Goal: Task Accomplishment & Management: Complete application form

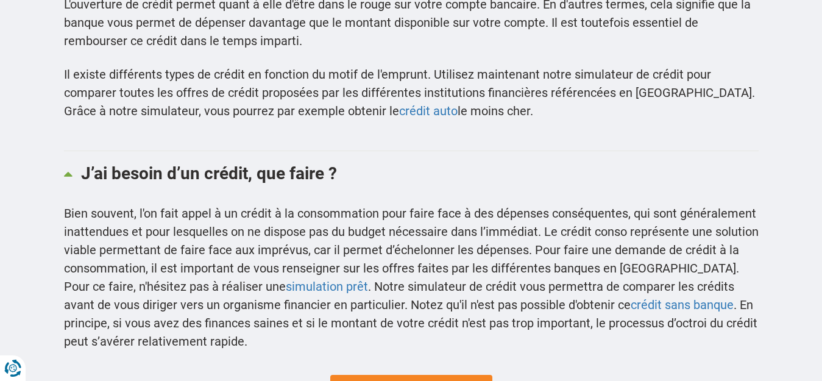
scroll to position [689, 0]
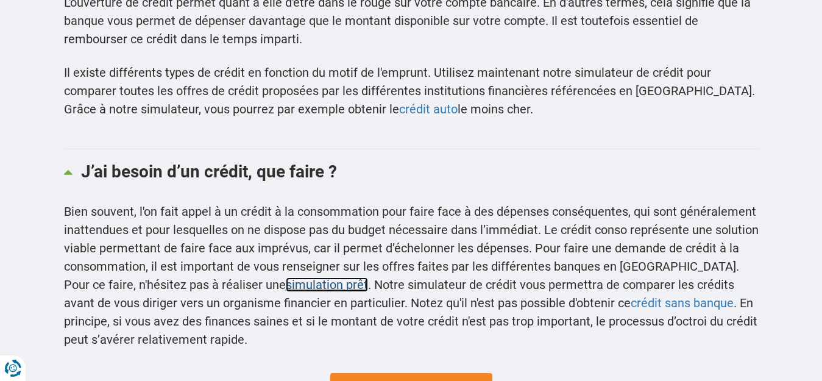
click at [286, 283] on link "simulation prêt" at bounding box center [327, 284] width 82 height 15
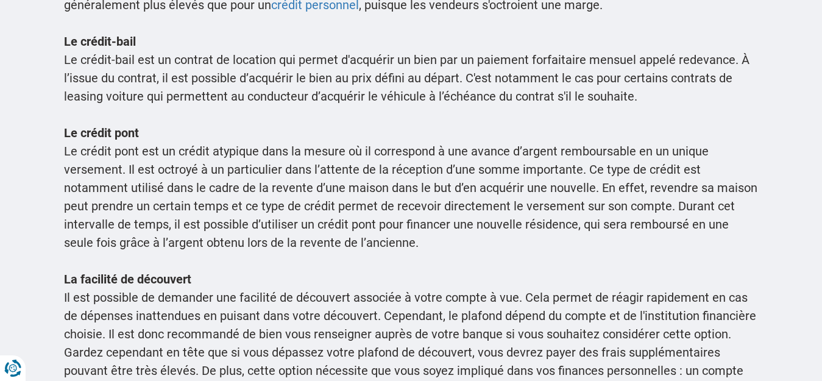
scroll to position [1194, 0]
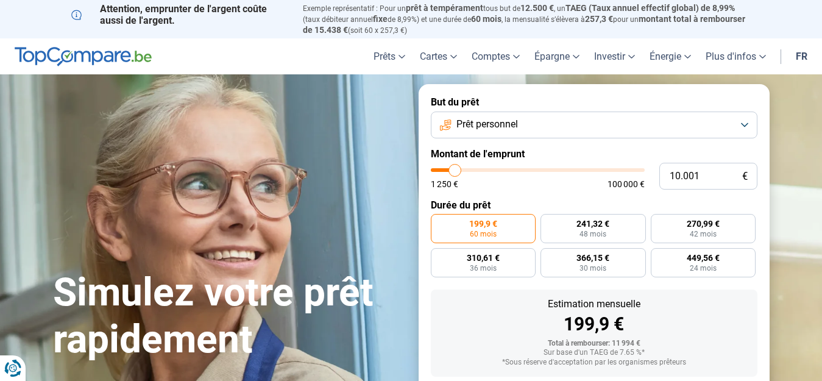
click at [744, 122] on button "Prêt personnel" at bounding box center [594, 124] width 326 height 27
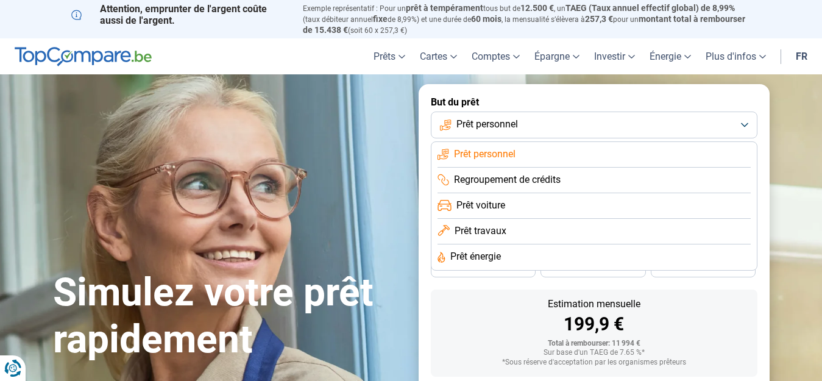
click at [743, 123] on button "Prêt personnel" at bounding box center [594, 124] width 326 height 27
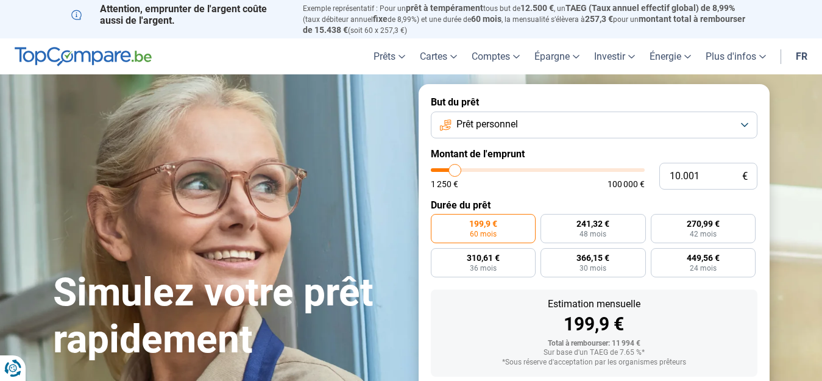
type input "8.000"
type input "8000"
type input "8.250"
type input "8250"
type input "8.500"
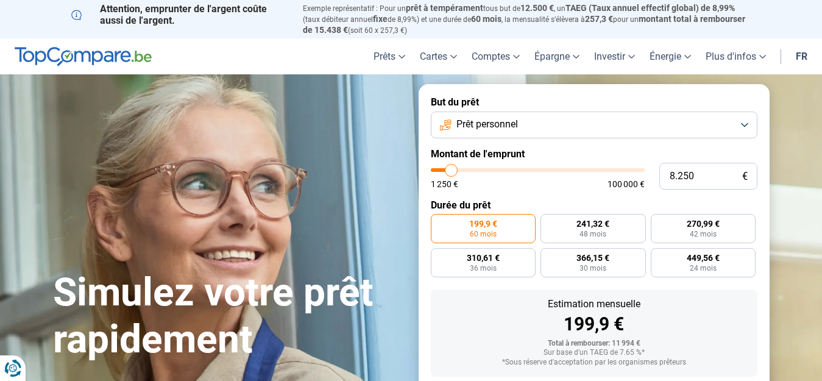
type input "8500"
type input "8.750"
type input "8750"
type input "9.000"
type input "9000"
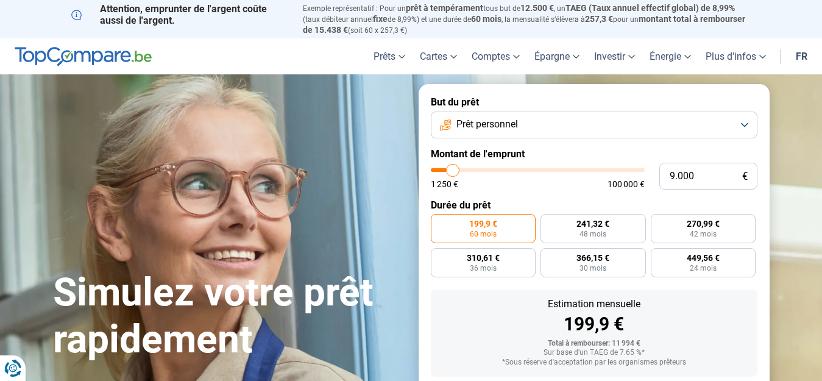
type input "9.500"
type input "9500"
type input "9.750"
type input "9750"
type input "10.000"
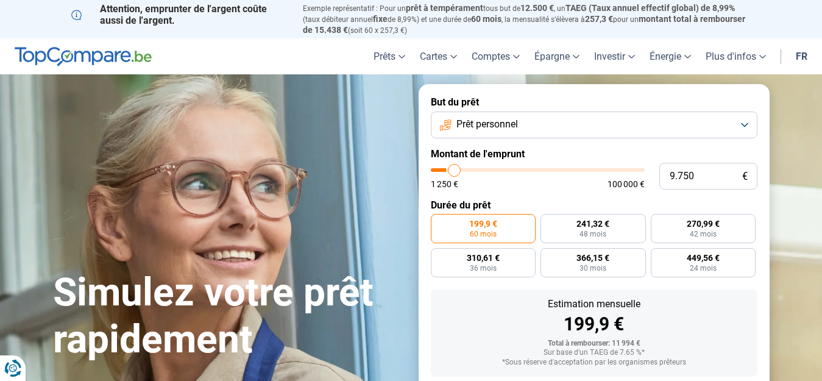
type input "10000"
type input "10.250"
type input "10250"
type input "10.500"
type input "10500"
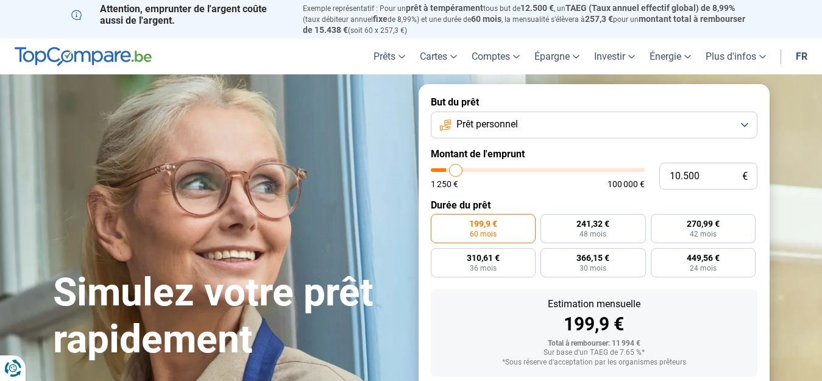
type input "11.250"
type input "11250"
type input "11.750"
type input "11750"
type input "12.000"
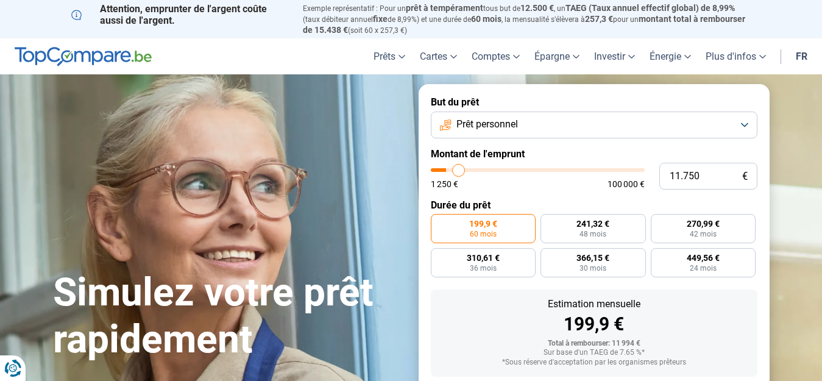
type input "12000"
type input "12.500"
type input "12500"
type input "13.250"
type input "13250"
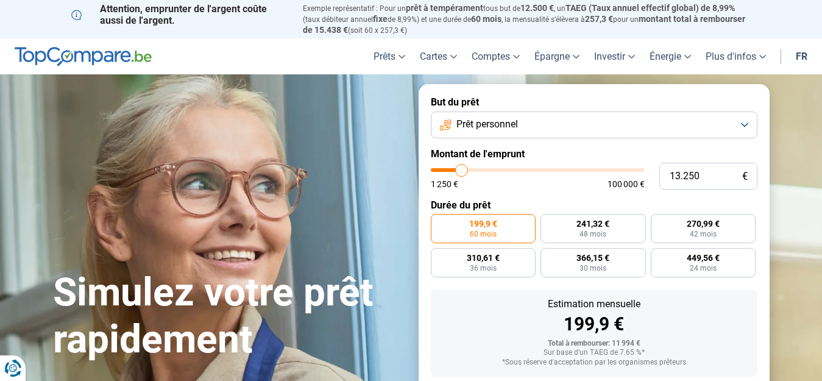
type input "13.500"
type input "13500"
type input "14.000"
type input "14000"
type input "16.000"
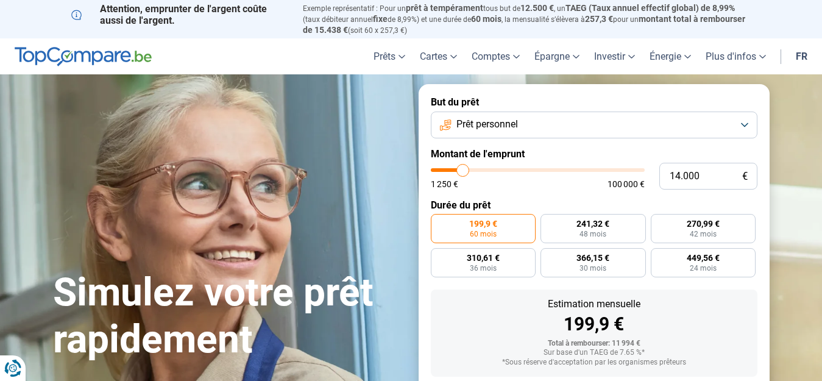
type input "16000"
type input "16.250"
type input "16250"
type input "17.250"
type input "17250"
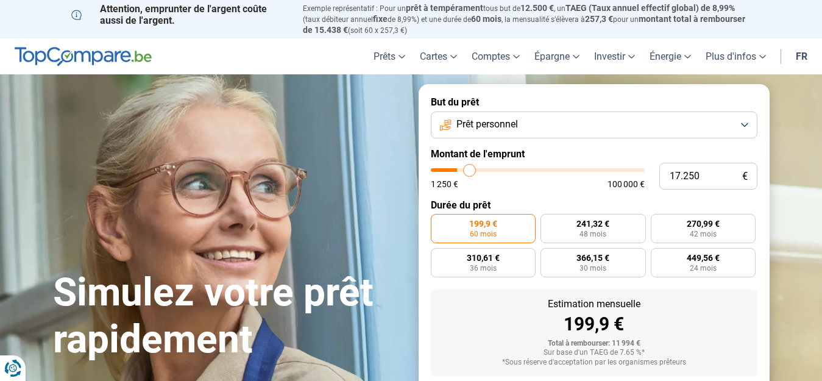
type input "17.500"
type input "17500"
type input "18.750"
type input "18750"
type input "19.250"
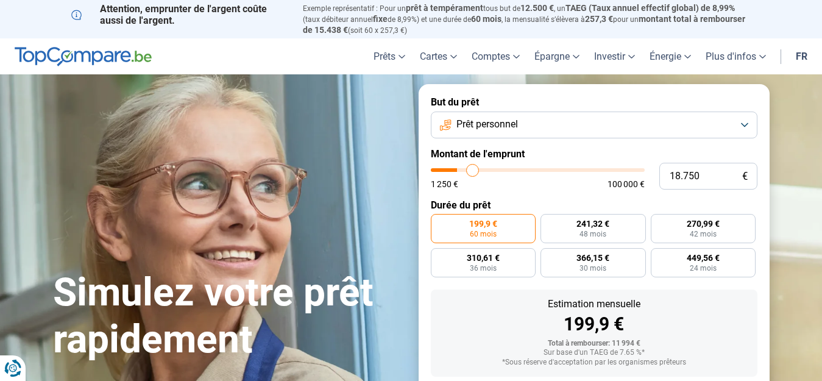
type input "19250"
type input "20.000"
type input "20000"
type input "21.250"
type input "21250"
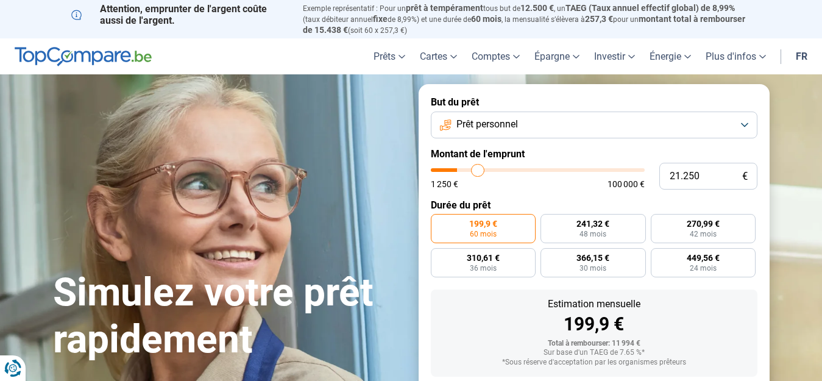
type input "21.750"
type input "21750"
type input "22.250"
type input "22250"
type input "23.750"
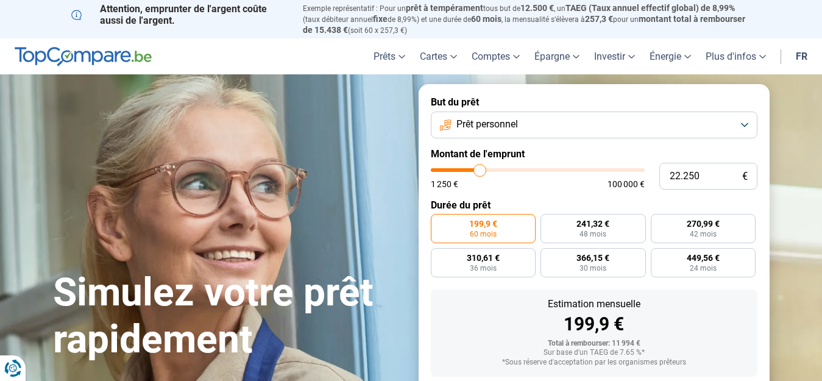
type input "23750"
type input "24.500"
type input "24500"
type input "25.000"
type input "25000"
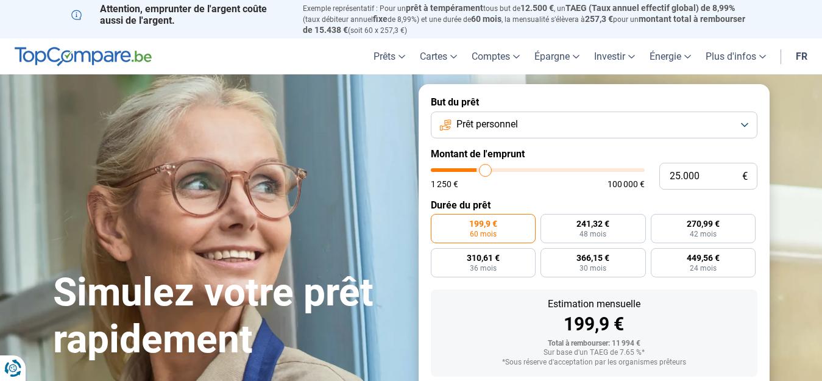
type input "25.750"
type input "25750"
type input "26.500"
type input "26500"
type input "26.750"
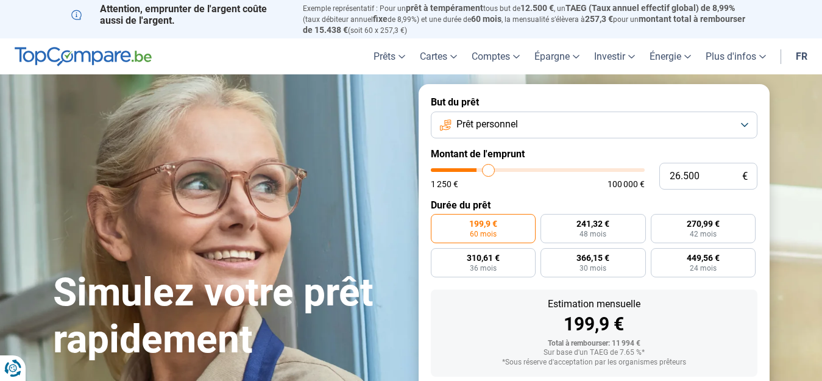
type input "26750"
type input "27.250"
type input "27250"
type input "27.750"
type input "27750"
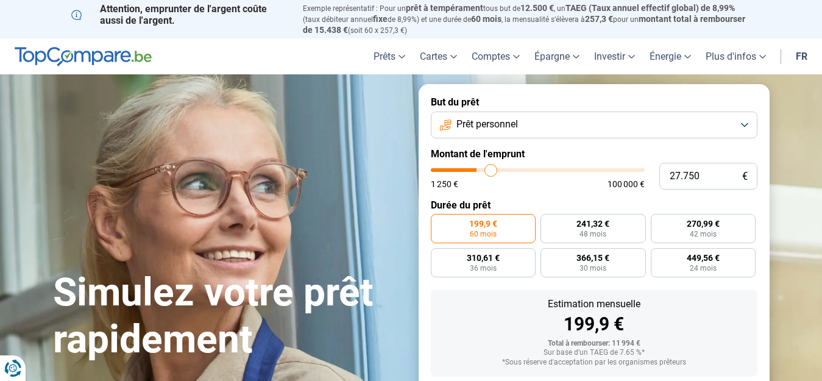
type input "28.000"
type input "28000"
type input "28.750"
type input "28750"
type input "29.250"
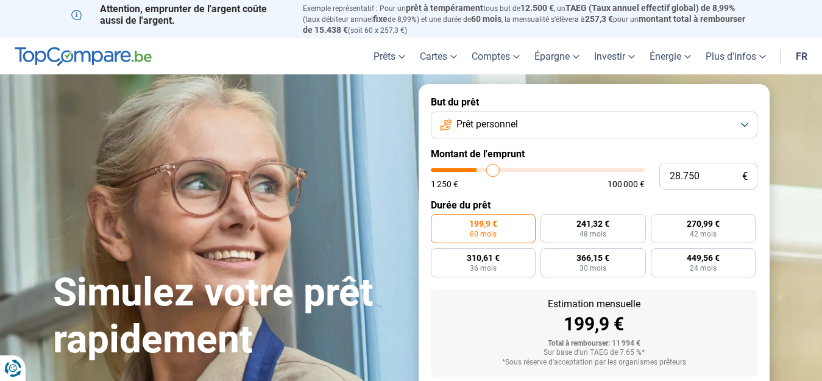
type input "29250"
type input "29.500"
type input "29500"
type input "30.250"
type input "30250"
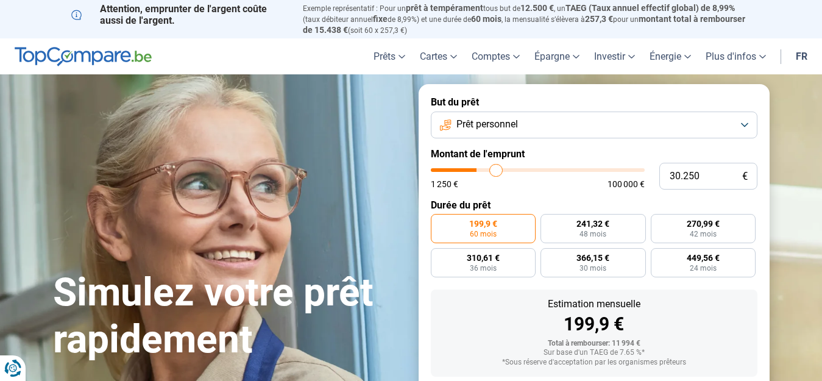
type input "31.250"
type input "31250"
type input "32.000"
type input "32000"
type input "32.250"
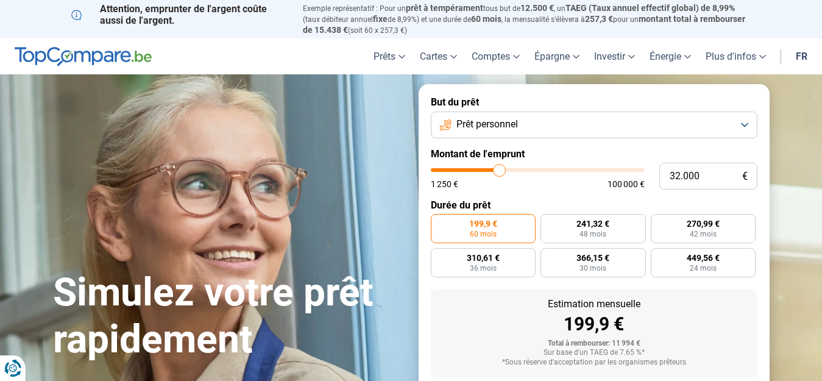
type input "32250"
type input "32.750"
type input "32750"
type input "33.500"
type input "33500"
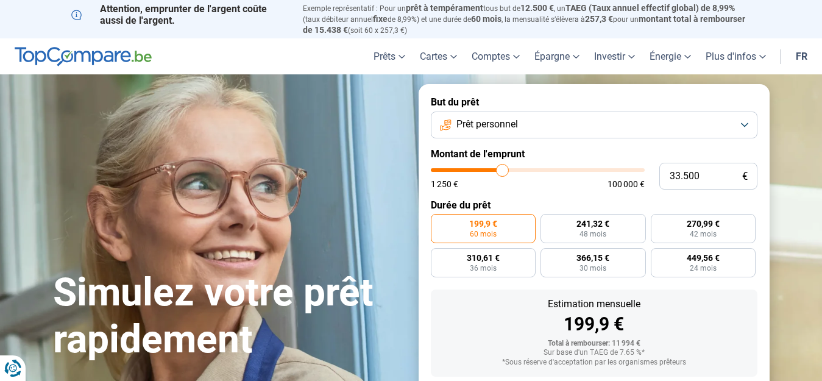
type input "34.000"
type input "34000"
type input "34.250"
type input "34250"
type input "34.750"
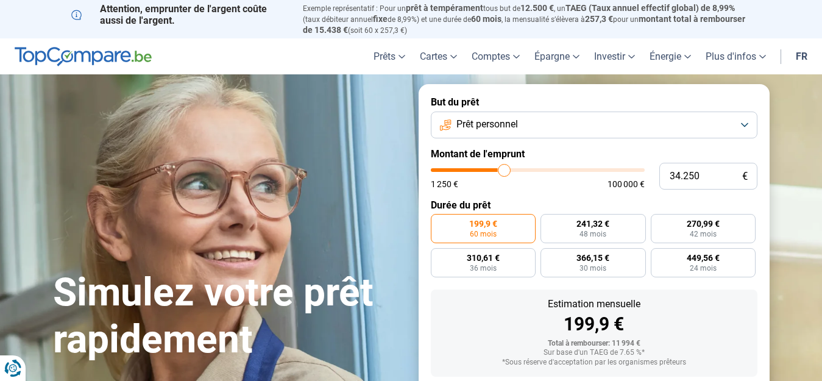
type input "34750"
type input "35.000"
type input "35000"
type input "35.250"
type input "35250"
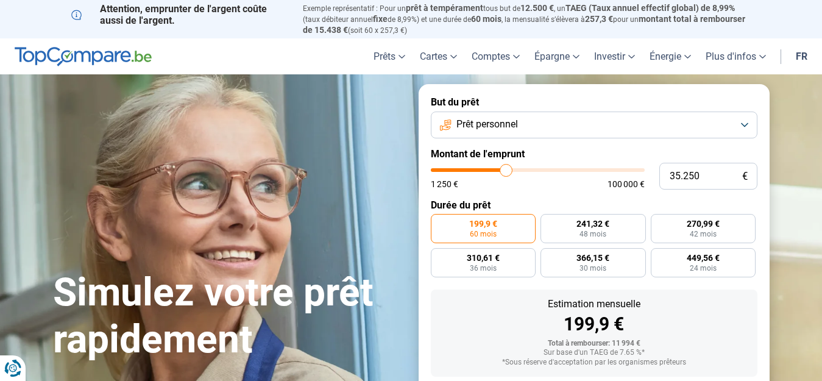
type input "35.000"
type input "35000"
type input "34.750"
type input "34750"
type input "34.250"
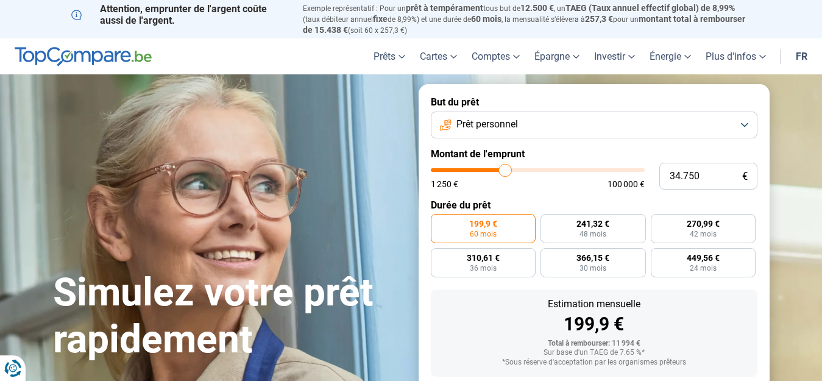
type input "34250"
type input "34.000"
type input "34000"
type input "33.750"
type input "33750"
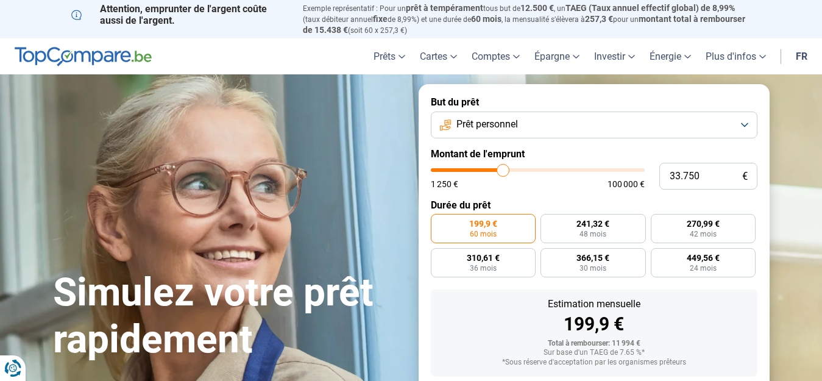
type input "33.500"
type input "33500"
type input "33.250"
type input "33250"
type input "32.750"
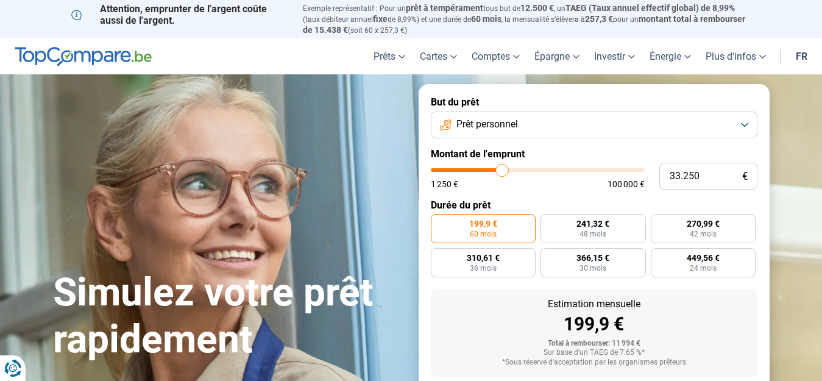
type input "32750"
type input "32.500"
type input "32500"
type input "32.250"
type input "32250"
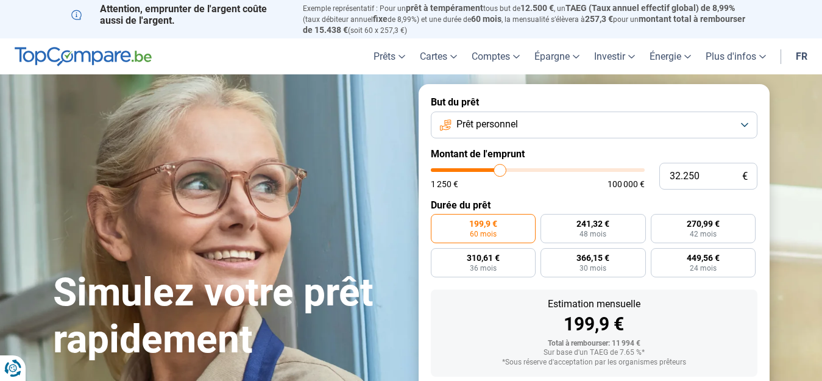
type input "32.000"
type input "32000"
type input "31.750"
type input "31750"
type input "31.250"
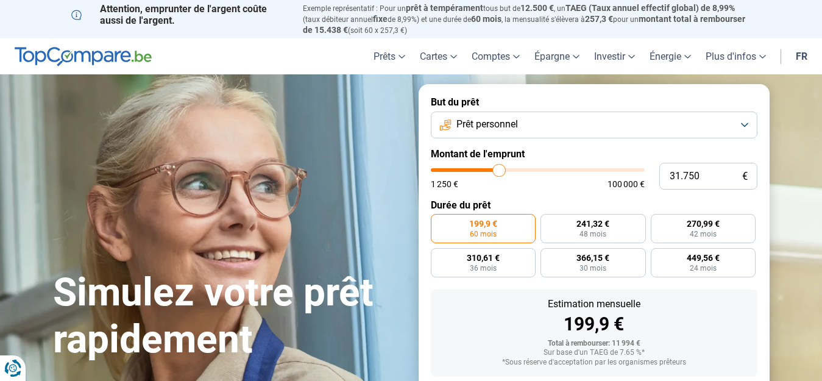
type input "31250"
type input "31.000"
type input "31000"
type input "30.750"
type input "30750"
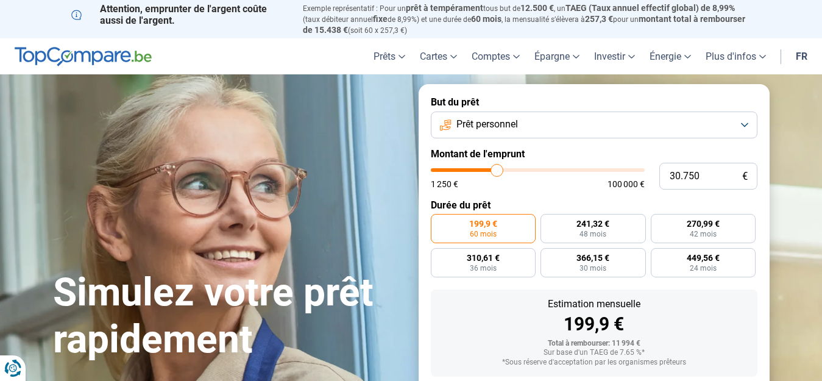
type input "30.500"
type input "30500"
type input "30.250"
type input "30250"
type input "29.750"
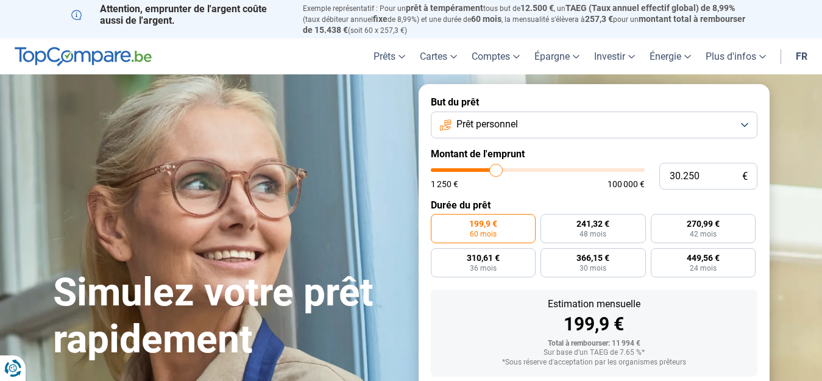
type input "29750"
type input "29.500"
type input "29500"
type input "29.250"
type input "29250"
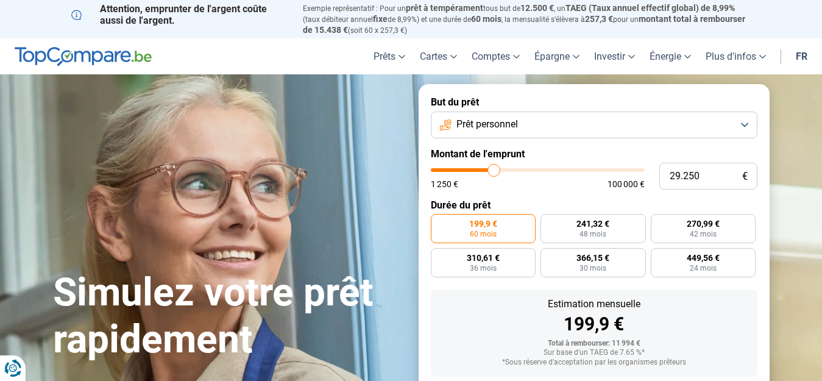
type input "29.000"
type input "29000"
type input "28.750"
type input "28750"
type input "28.250"
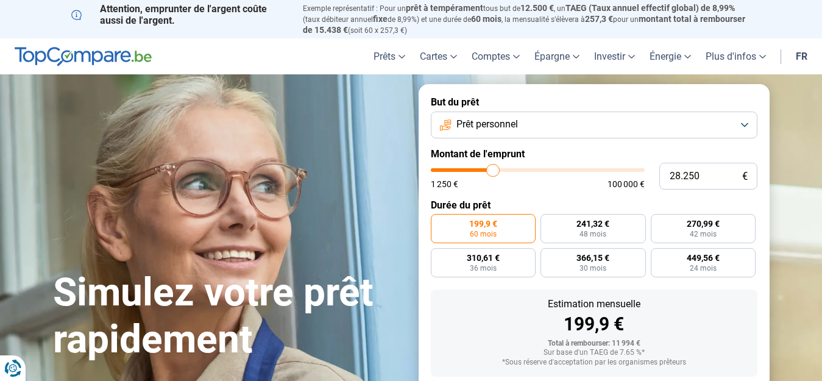
type input "28250"
type input "28.000"
type input "28000"
type input "27.750"
type input "27750"
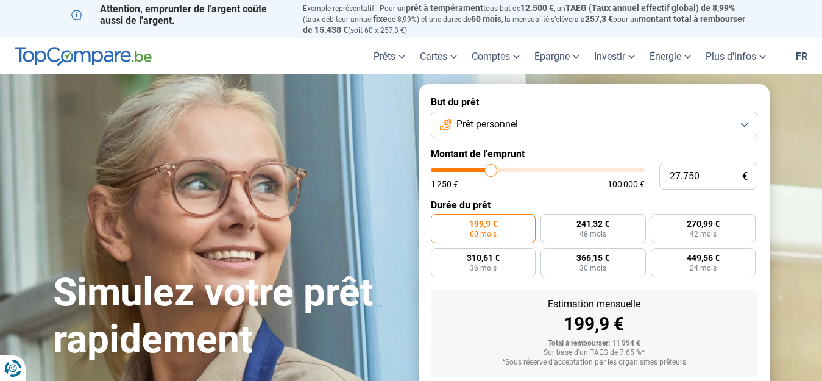
type input "27.500"
type input "27500"
type input "27.250"
type input "27250"
type input "26.500"
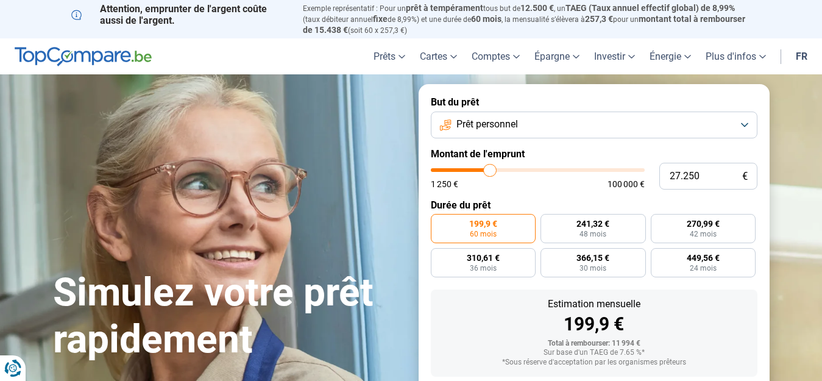
type input "26500"
type input "26.250"
type input "26250"
type input "26.000"
type input "26000"
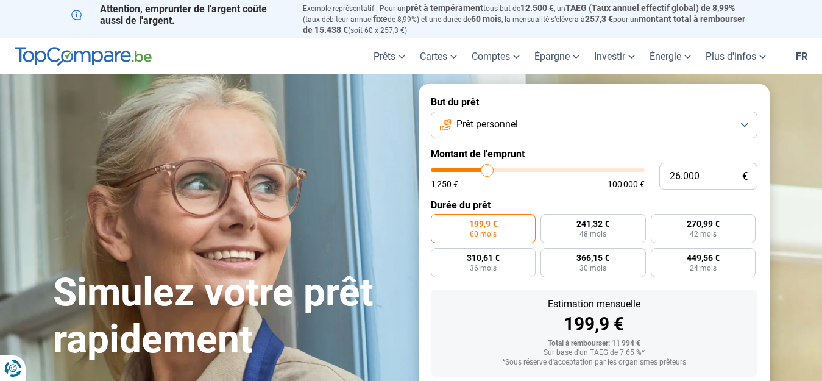
type input "25.000"
type input "25000"
type input "24.750"
type input "24750"
type input "24.500"
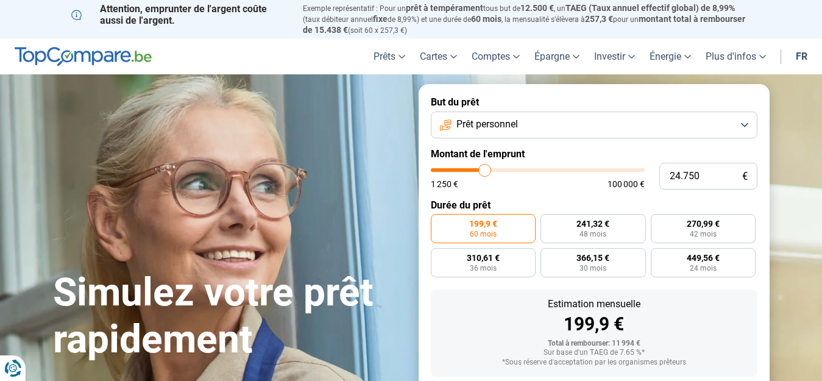
type input "24500"
type input "24.250"
type input "24250"
type input "23.750"
type input "23750"
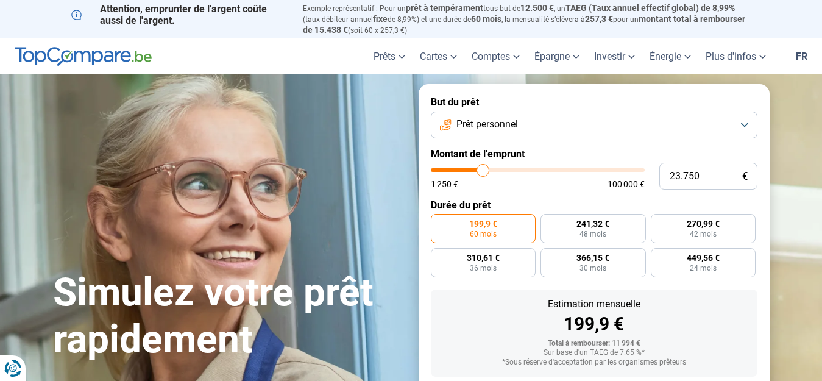
type input "23.500"
type input "23500"
type input "23.250"
type input "23250"
type input "23.000"
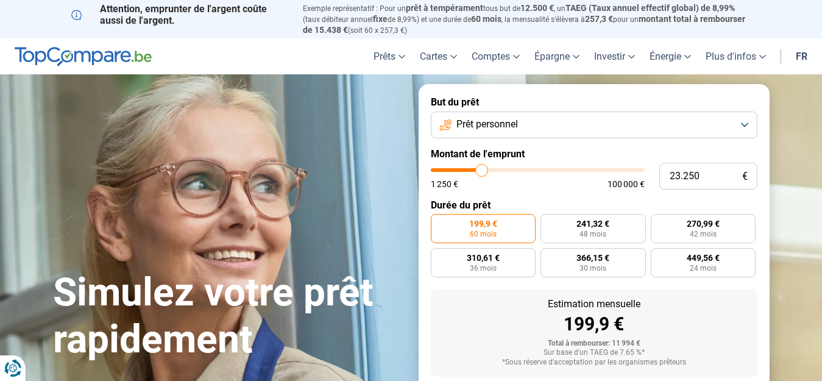
type input "23000"
type input "22.750"
type input "22750"
type input "22.250"
type input "22250"
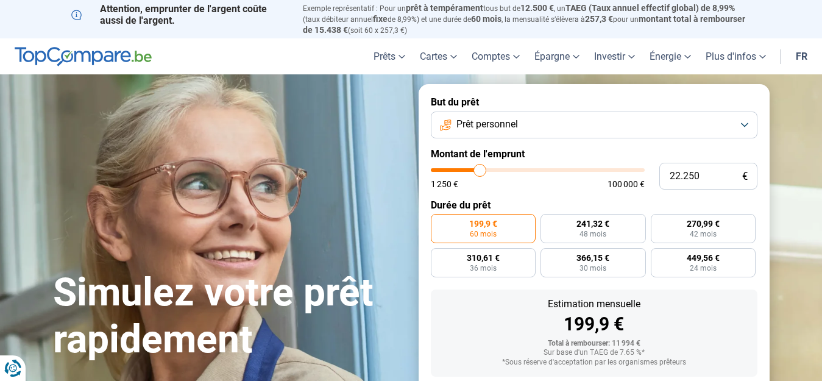
type input "22.000"
type input "22000"
type input "21.750"
type input "21750"
type input "21.500"
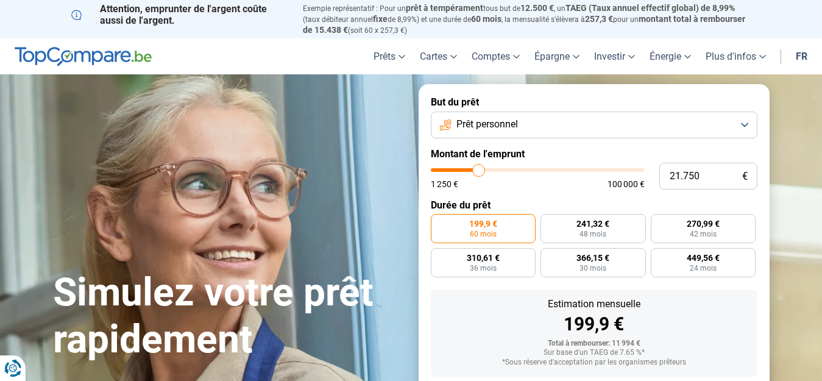
type input "21500"
type input "21.250"
type input "21250"
type input "20.750"
type input "20750"
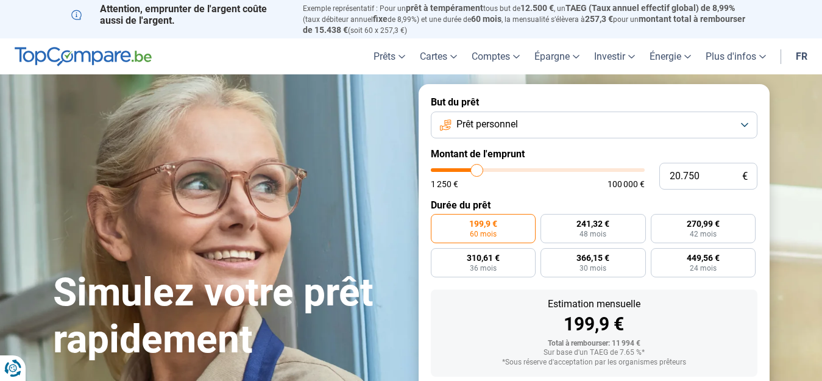
type input "20.500"
type input "20500"
type input "20.250"
type input "20250"
type input "20.000"
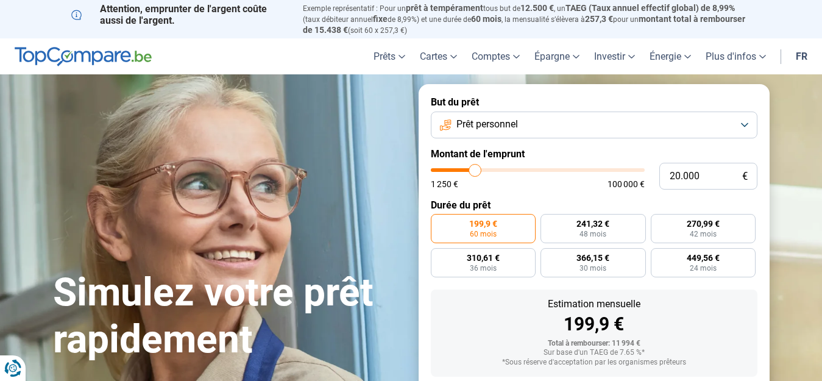
drag, startPoint x: 451, startPoint y: 168, endPoint x: 475, endPoint y: 166, distance: 24.4
type input "20000"
click at [475, 168] on input "range" at bounding box center [538, 170] width 214 height 4
radio input "false"
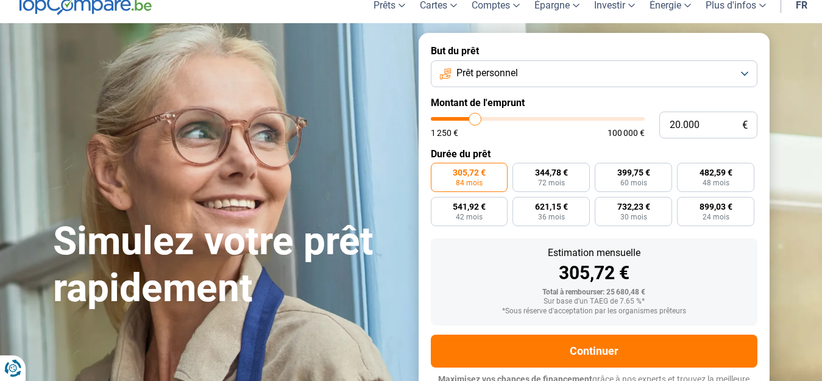
scroll to position [66, 0]
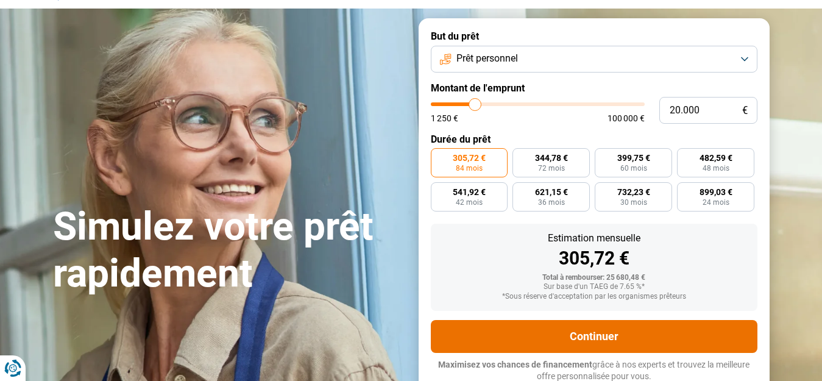
click at [641, 328] on button "Continuer" at bounding box center [594, 336] width 326 height 33
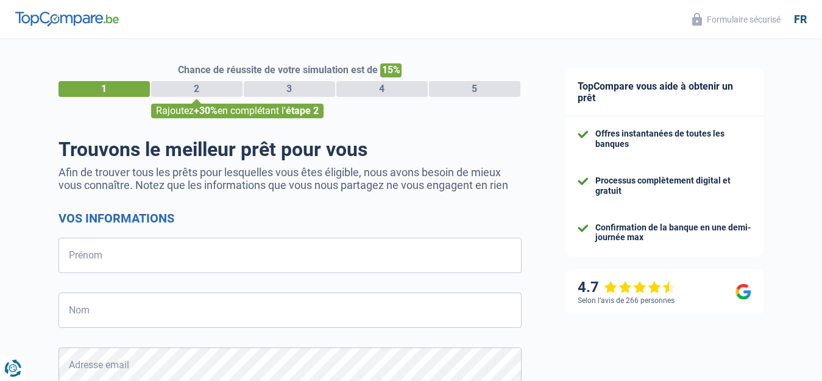
select select "32"
